Goal: Check status: Check status

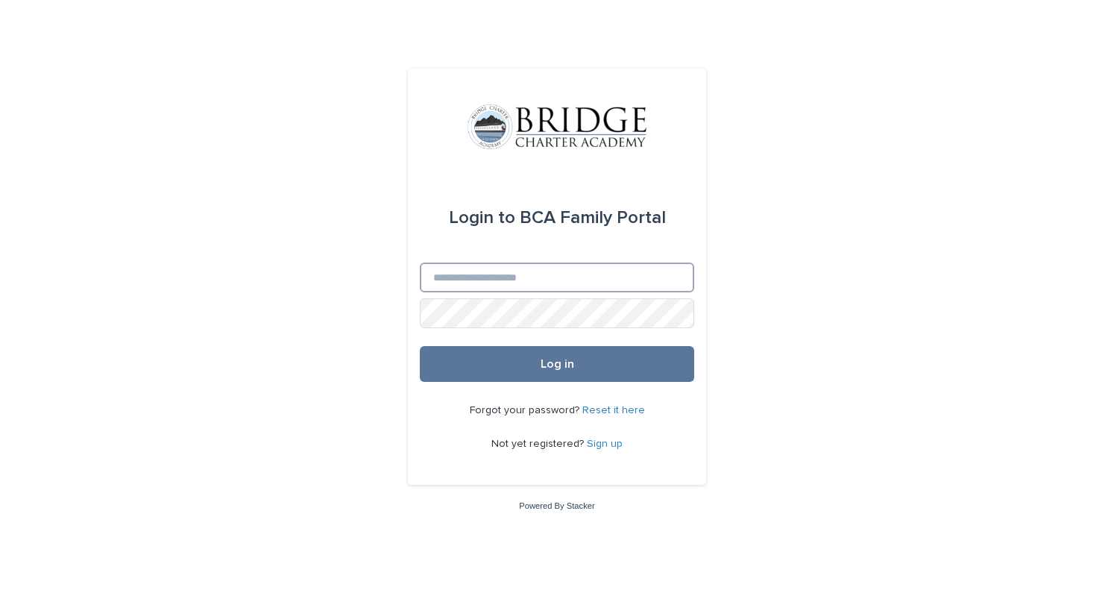
click at [508, 290] on input "Email" at bounding box center [557, 277] width 274 height 30
type input "**********"
click at [420, 346] on button "Log in" at bounding box center [557, 364] width 274 height 36
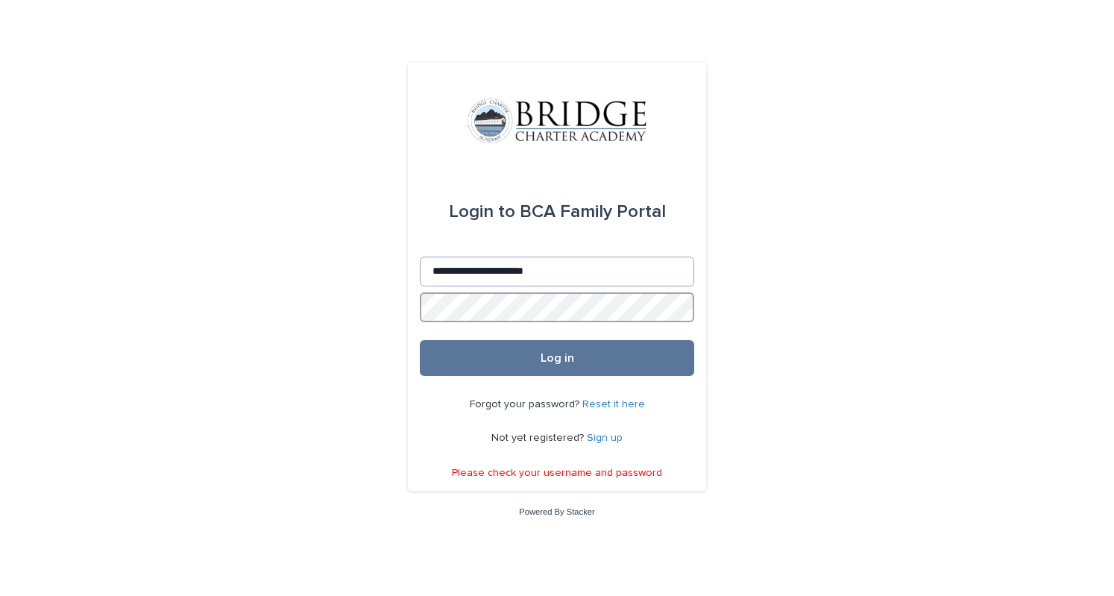
click at [420, 340] on button "Log in" at bounding box center [557, 358] width 274 height 36
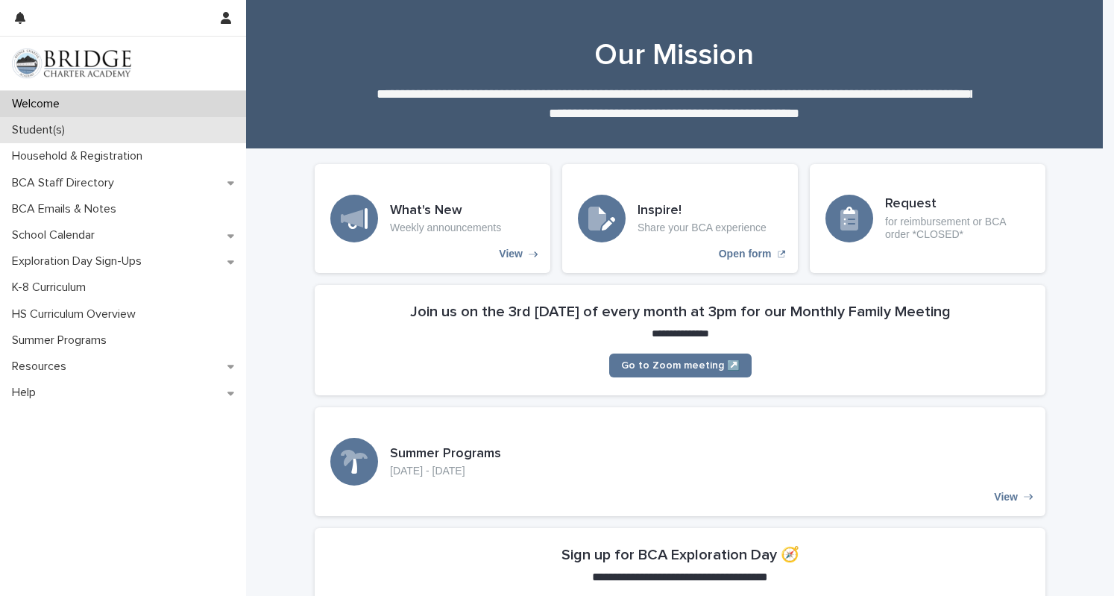
click at [100, 121] on div "Student(s)" at bounding box center [123, 130] width 246 height 26
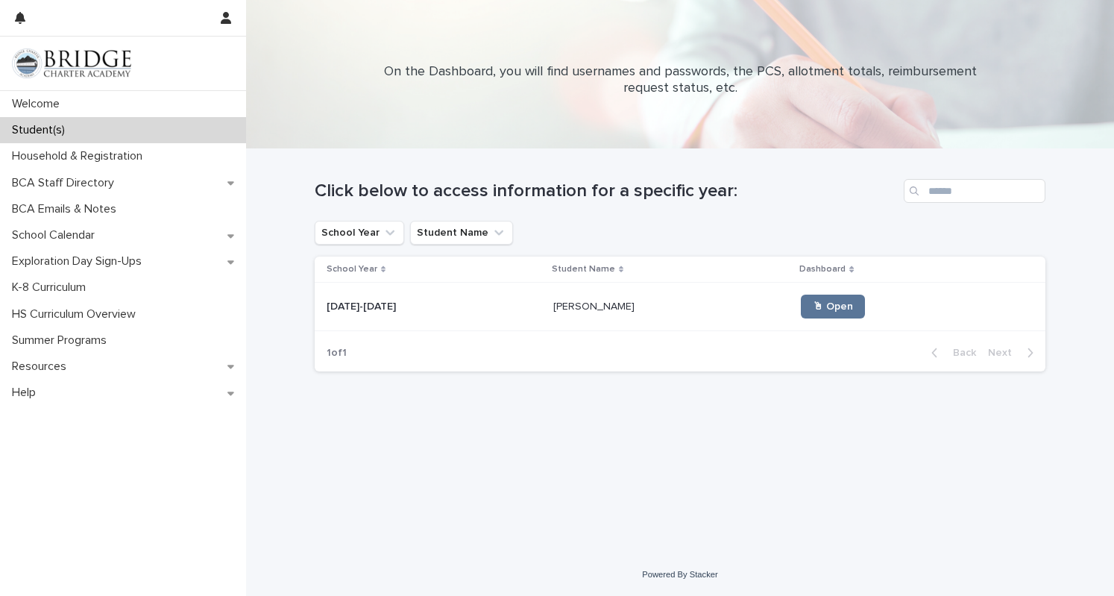
click at [384, 311] on p at bounding box center [433, 306] width 215 height 13
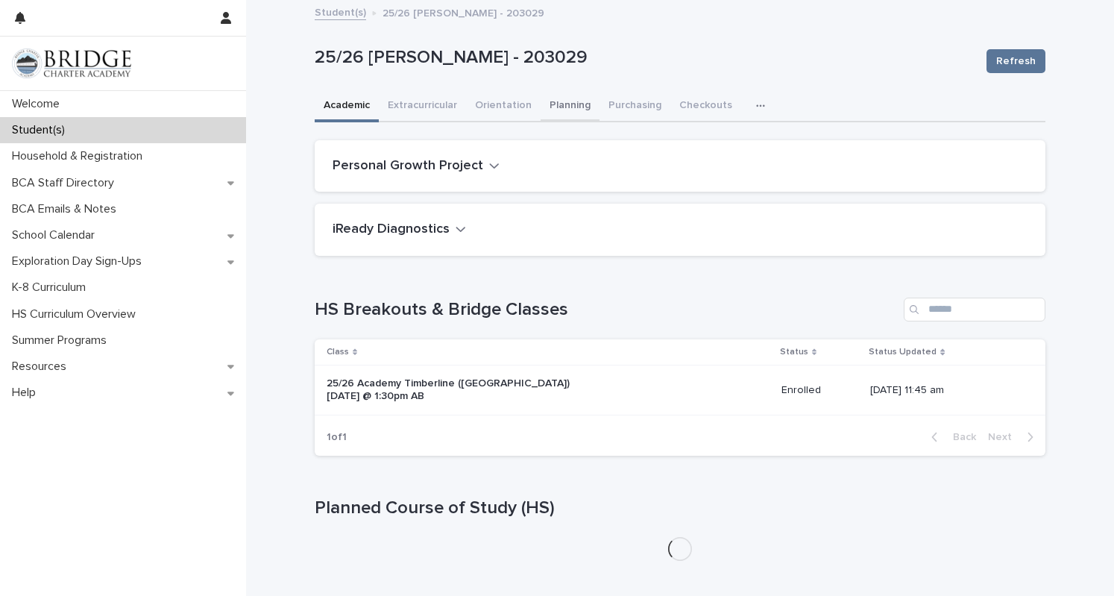
click at [568, 104] on button "Planning" at bounding box center [569, 106] width 59 height 31
